Goal: Download file/media

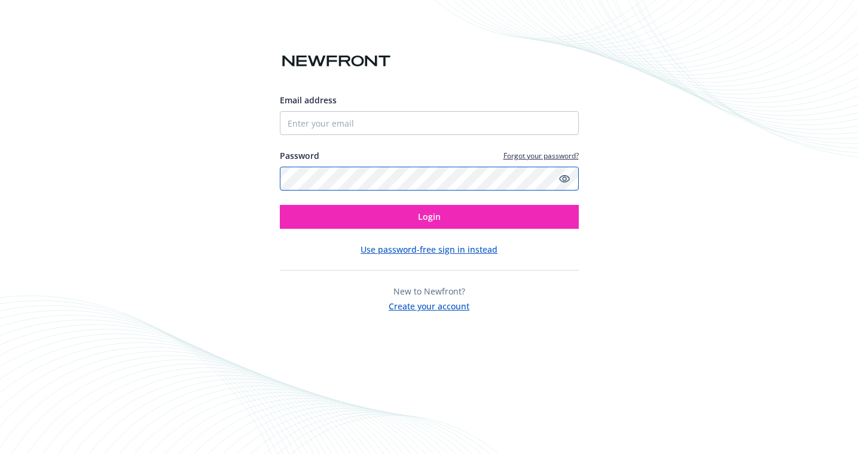
click at [0, 454] on com-1password-button at bounding box center [0, 454] width 0 height 0
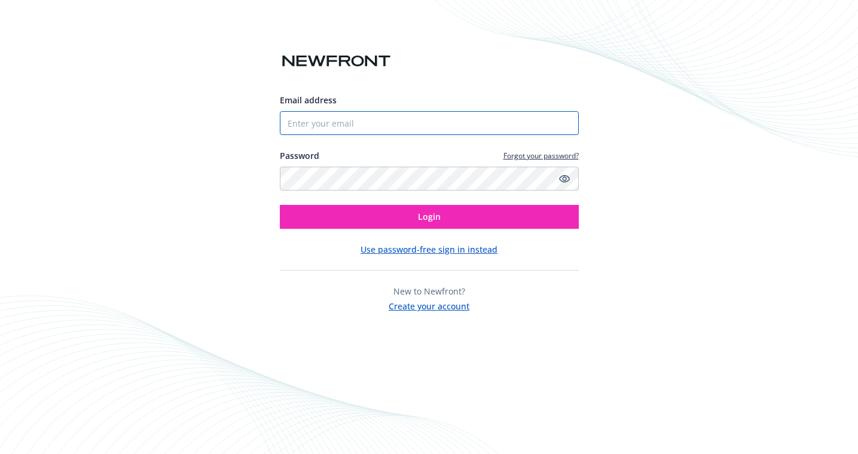
type input "[PERSON_NAME][EMAIL_ADDRESS][PERSON_NAME][DOMAIN_NAME]"
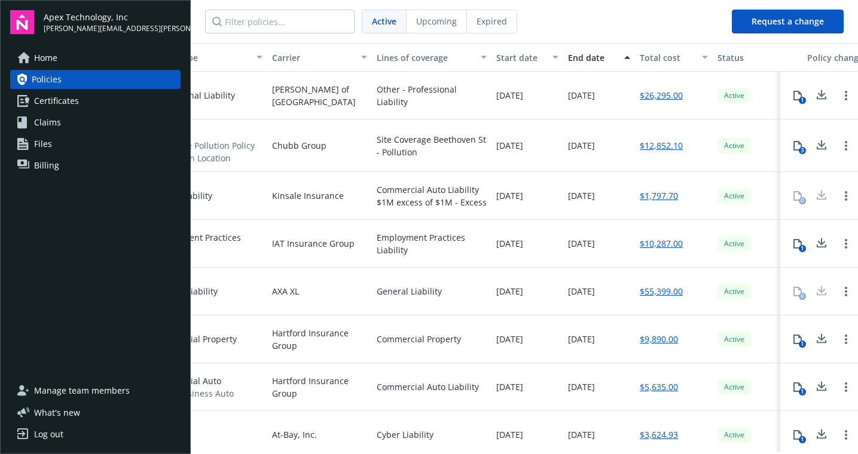
scroll to position [0, 247]
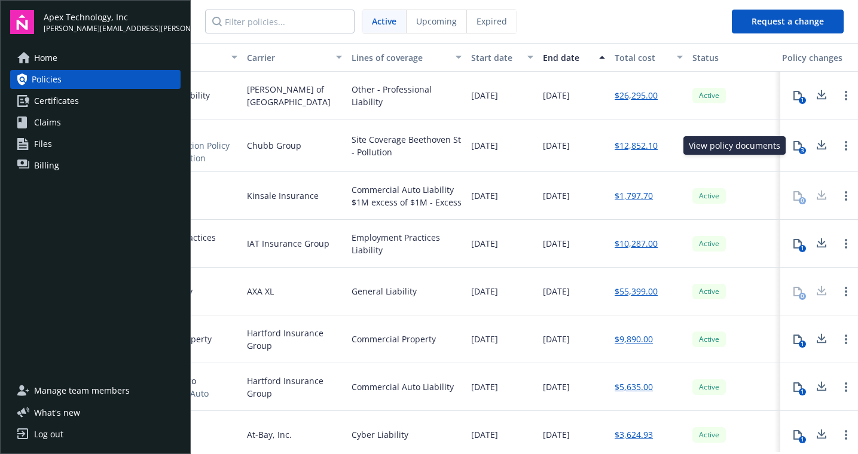
click at [802, 147] on div "3" at bounding box center [801, 150] width 7 height 7
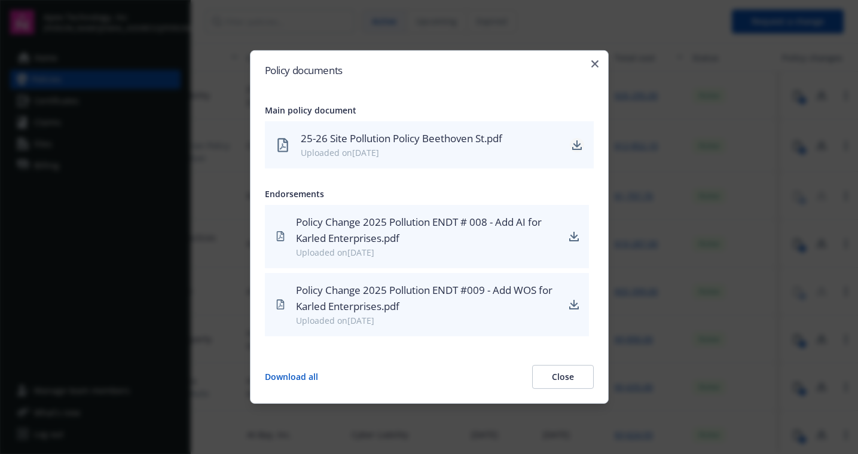
click at [579, 144] on icon "download" at bounding box center [576, 143] width 8 height 7
click at [596, 62] on icon "button" at bounding box center [594, 63] width 7 height 7
